Goal: Task Accomplishment & Management: Complete application form

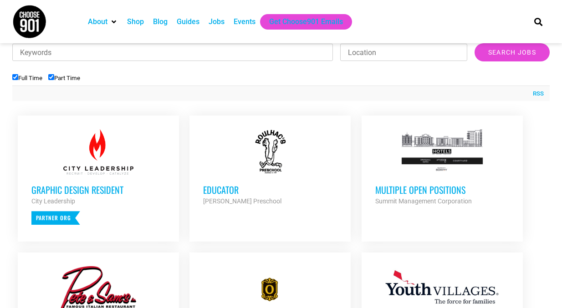
scroll to position [317, 0]
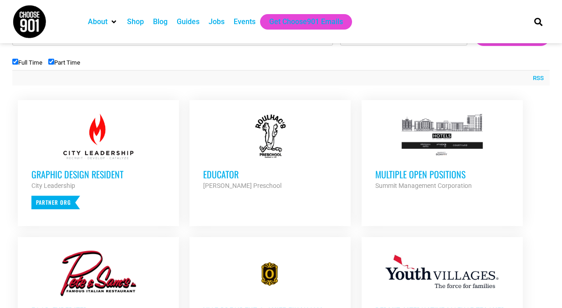
click at [238, 158] on div at bounding box center [270, 137] width 134 height 46
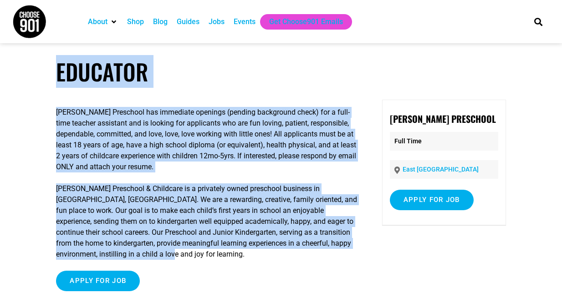
drag, startPoint x: 34, startPoint y: 76, endPoint x: 237, endPoint y: 254, distance: 270.1
click at [237, 254] on article "Educator [PERSON_NAME] Preschool has immediate openings (pending background che…" at bounding box center [281, 184] width 562 height 252
click at [237, 254] on p "[PERSON_NAME] Preschool & Childcare is a privately owned preschool business in …" at bounding box center [207, 222] width 303 height 77
drag, startPoint x: 208, startPoint y: 261, endPoint x: 31, endPoint y: 64, distance: 264.5
click at [31, 64] on article "Educator Roulhac’s Preschool has immediate openings (pending background check) …" at bounding box center [281, 184] width 562 height 252
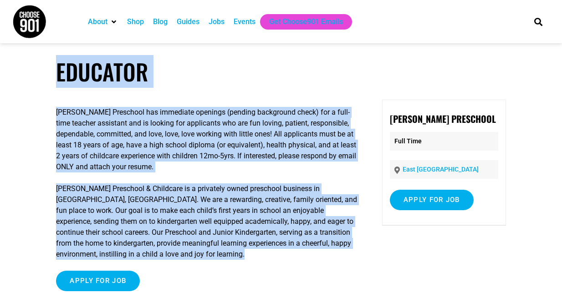
copy article "Educator Roulhac’s Preschool has immediate openings (pending background check) …"
click at [411, 194] on input "Apply for job" at bounding box center [432, 200] width 84 height 20
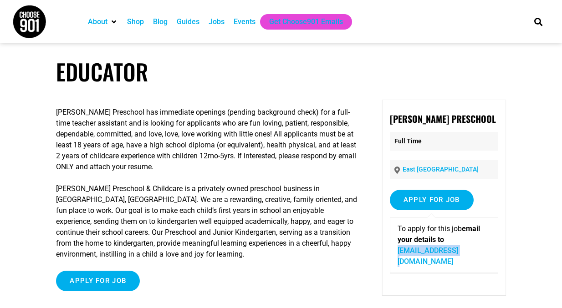
drag, startPoint x: 466, startPoint y: 251, endPoint x: 394, endPoint y: 254, distance: 71.5
click at [394, 254] on div "To apply for this job email your details to roulhacs@aol.com" at bounding box center [444, 246] width 108 height 56
copy link "roulhacs@aol.com"
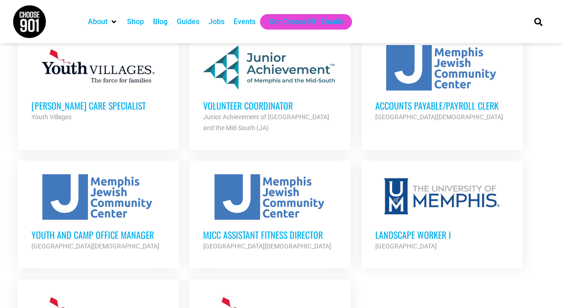
scroll to position [951, 0]
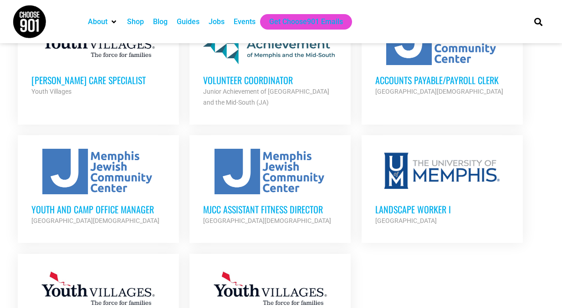
click at [59, 204] on h3 "Youth and Camp Office Manager" at bounding box center [98, 210] width 134 height 12
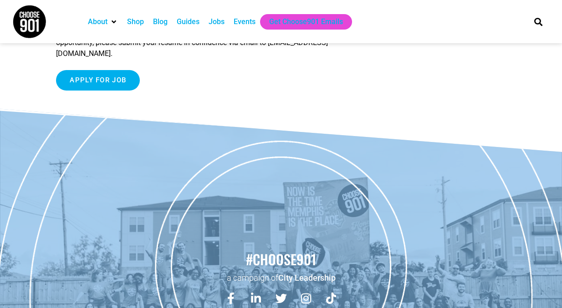
scroll to position [890, 0]
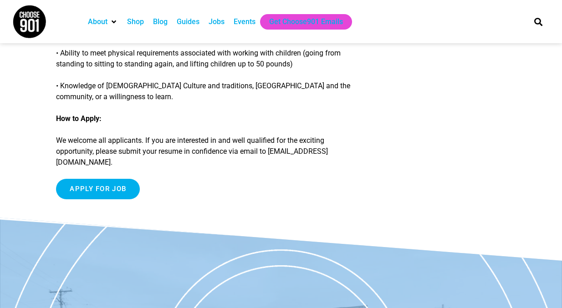
click at [93, 197] on input "Apply for job" at bounding box center [98, 189] width 84 height 20
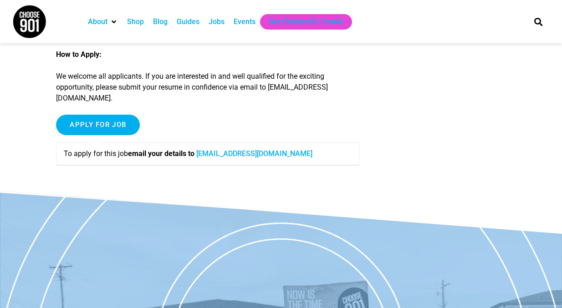
scroll to position [873, 0]
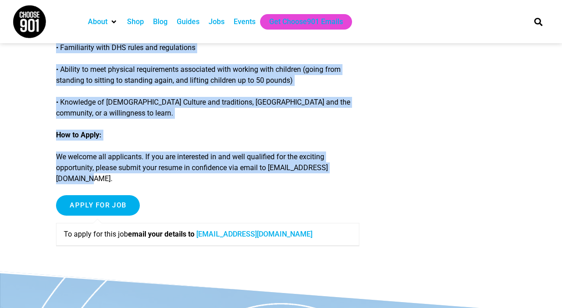
drag, startPoint x: 53, startPoint y: 82, endPoint x: 385, endPoint y: 172, distance: 343.7
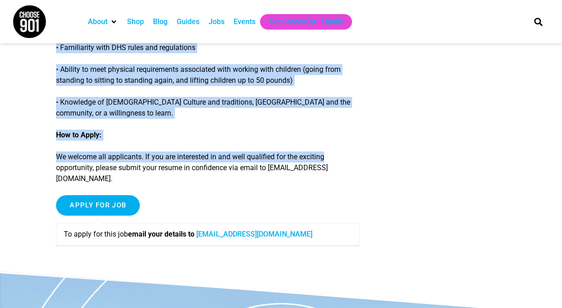
copy article "Youth and Camp Office Manager Position Type: Part-Time, 5 days per week, August…"
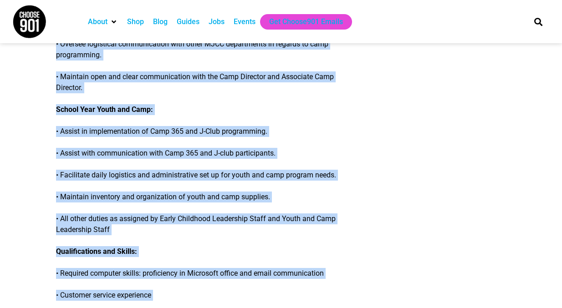
scroll to position [0, 0]
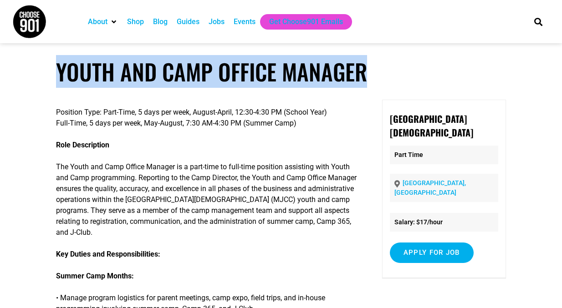
drag, startPoint x: 374, startPoint y: 78, endPoint x: -3, endPoint y: 78, distance: 377.5
copy h1 "Youth and Camp Office Manager"
click at [438, 243] on input "Apply for job" at bounding box center [432, 253] width 84 height 20
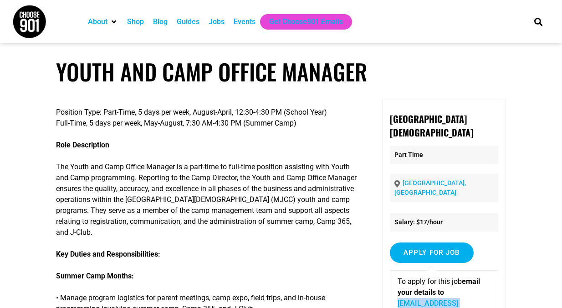
drag, startPoint x: 483, startPoint y: 291, endPoint x: 386, endPoint y: 292, distance: 97.0
click at [386, 292] on div "Memphis Jewish Community Center Part Time Memphis, TN Salary: $17/hour Apply fo…" at bounding box center [444, 224] width 124 height 249
copy link "jkaitibi@jccmemphis.org"
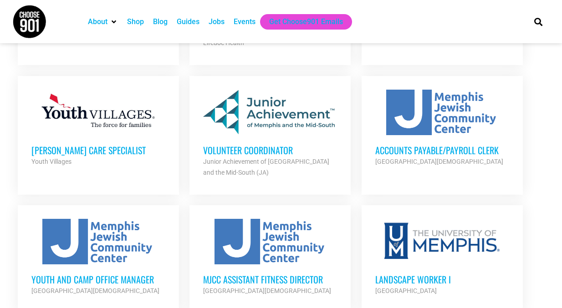
scroll to position [882, 0]
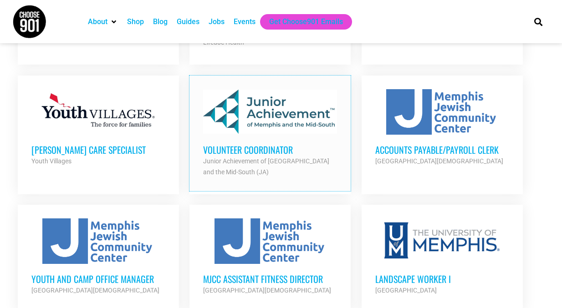
click at [230, 119] on div at bounding box center [270, 112] width 134 height 46
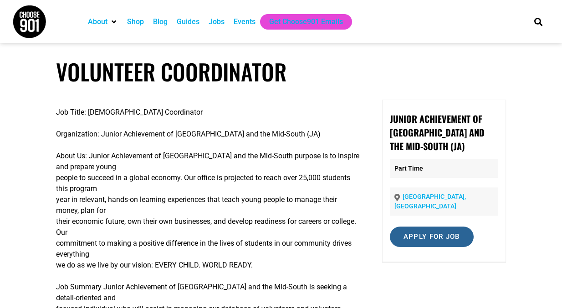
click at [426, 231] on input "Apply for job" at bounding box center [432, 237] width 84 height 20
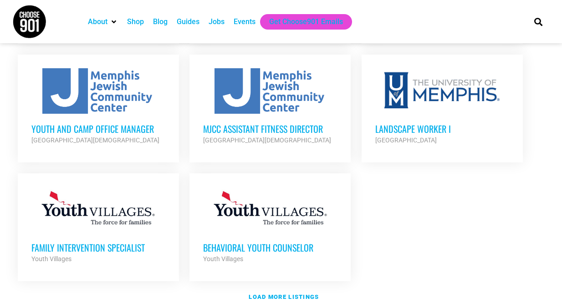
scroll to position [1148, 0]
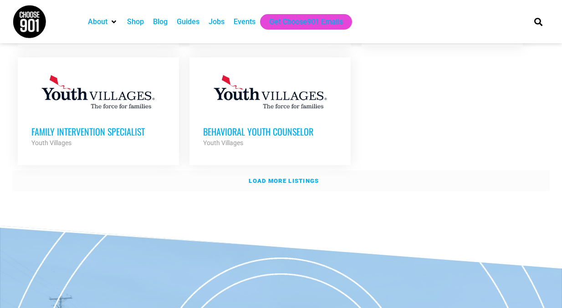
click at [293, 178] on strong "Load more listings" at bounding box center [284, 181] width 70 height 7
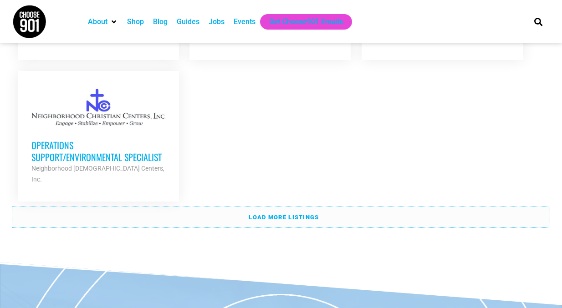
scroll to position [2052, 0]
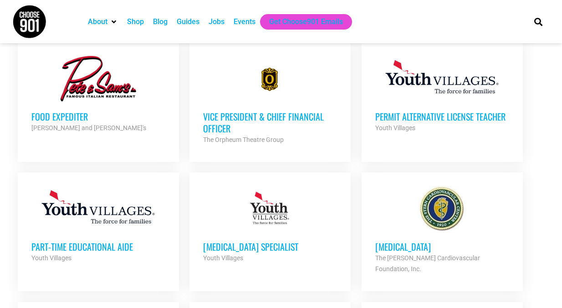
scroll to position [526, 0]
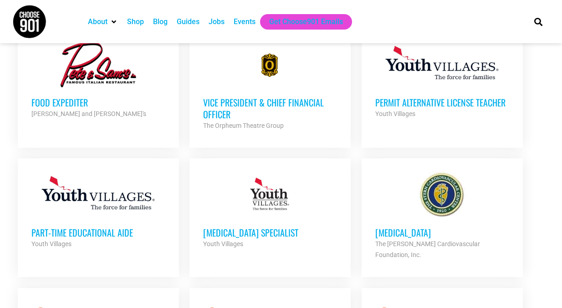
click at [118, 195] on div at bounding box center [98, 195] width 134 height 46
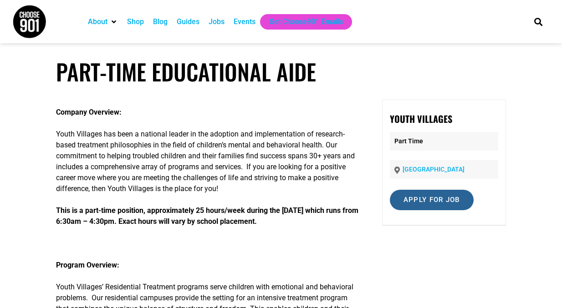
click at [401, 207] on input "Apply for job" at bounding box center [432, 200] width 84 height 20
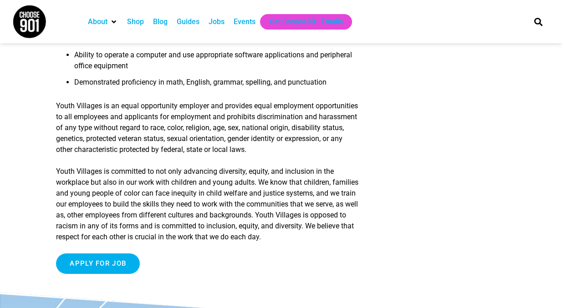
scroll to position [735, 0]
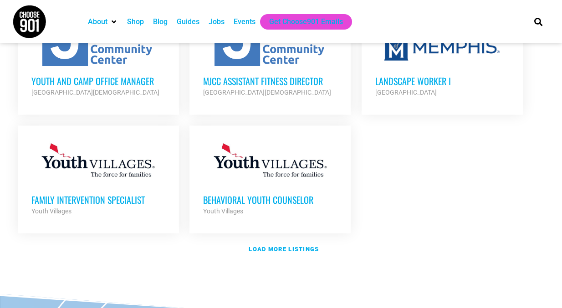
scroll to position [1090, 0]
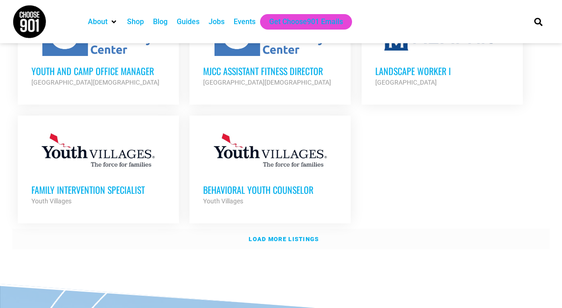
click at [281, 229] on link "Load more listings" at bounding box center [280, 239] width 537 height 21
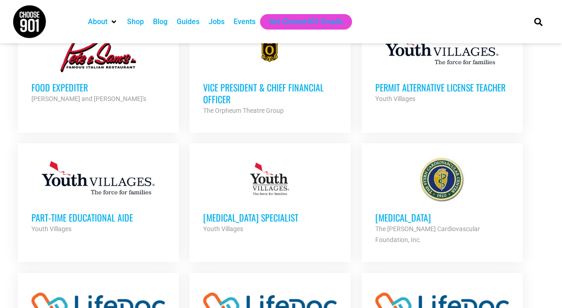
scroll to position [546, 0]
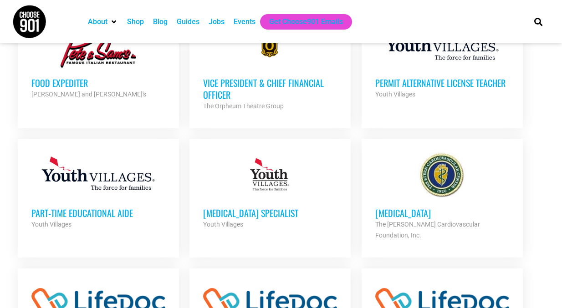
click at [127, 163] on div at bounding box center [98, 176] width 134 height 46
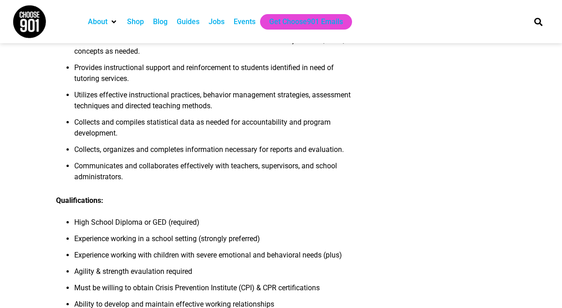
scroll to position [742, 0]
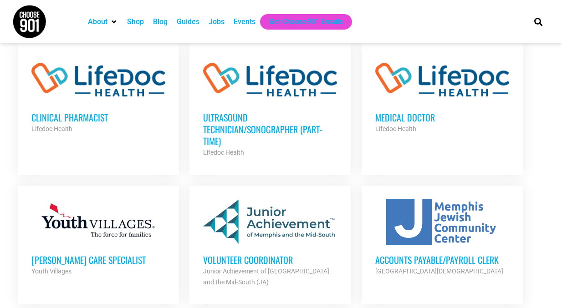
scroll to position [712, 0]
